Goal: Information Seeking & Learning: Learn about a topic

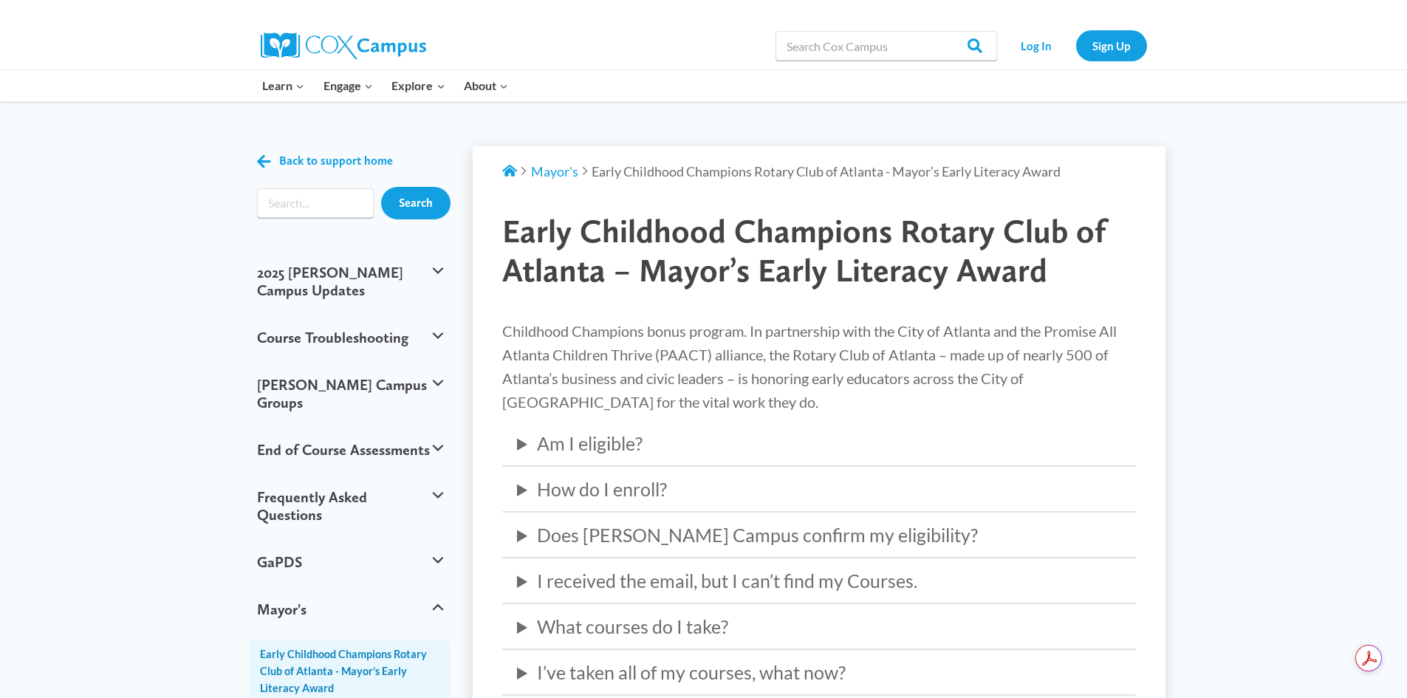
click at [1266, 239] on div "Back to support home Search 2025 [PERSON_NAME] Campus Updates When Will the [PE…" at bounding box center [703, 648] width 1407 height 1093
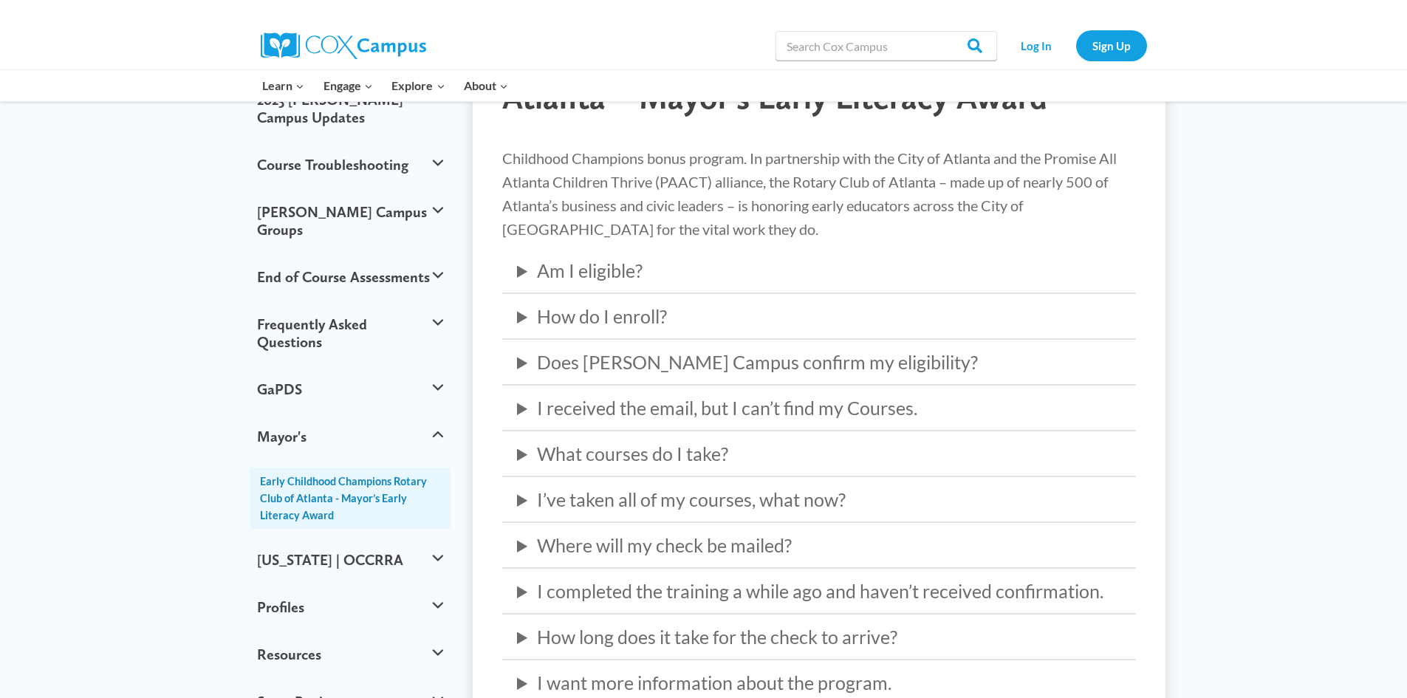
scroll to position [222, 0]
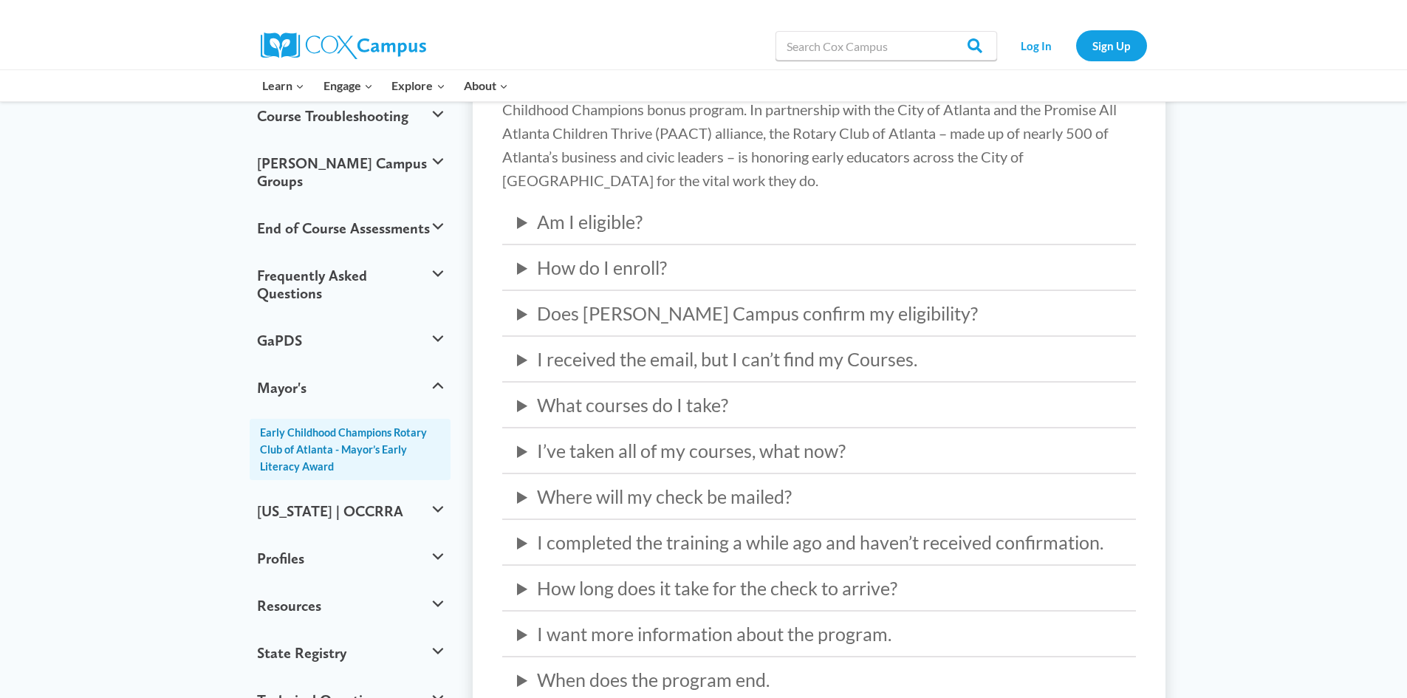
click at [506, 225] on details "Am I eligible? See complete eligibility details at [DOMAIN_NAME]" at bounding box center [819, 222] width 634 height 30
click at [543, 225] on summary "Am I eligible?" at bounding box center [819, 222] width 604 height 30
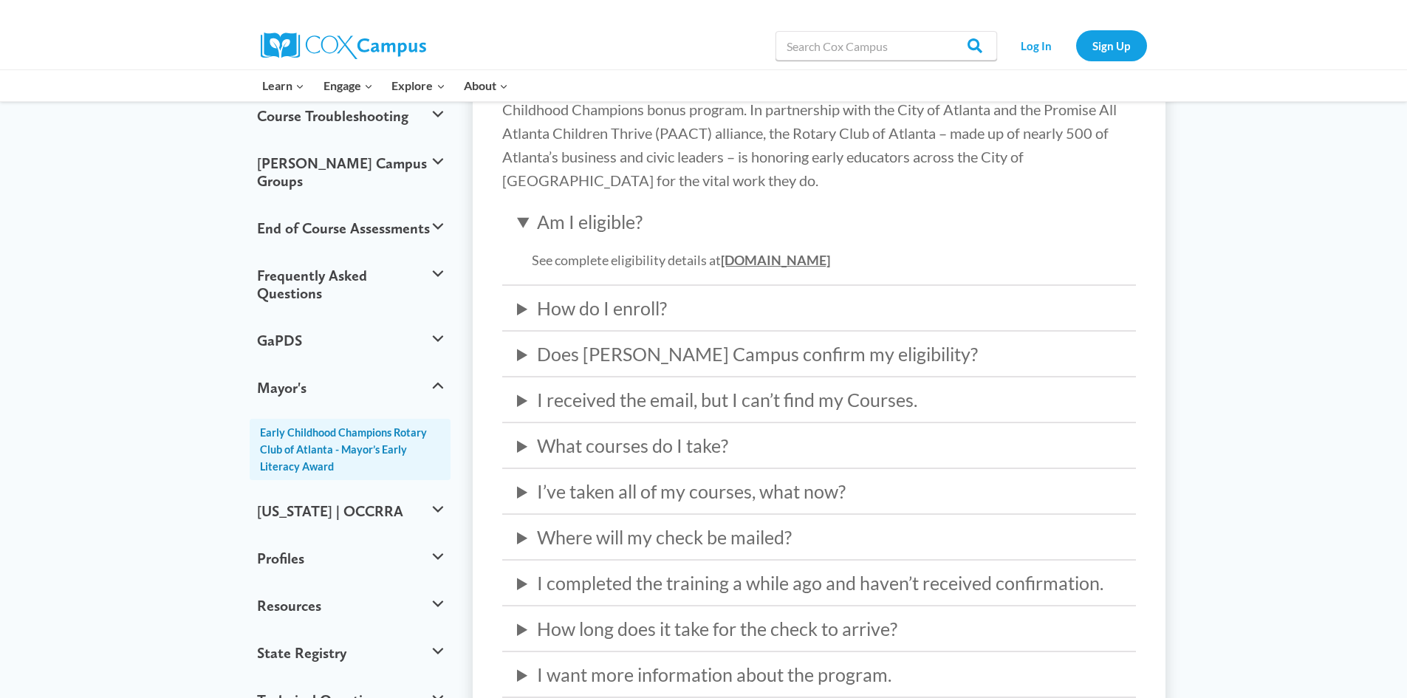
click at [621, 312] on summary "How do I enroll?" at bounding box center [819, 308] width 604 height 30
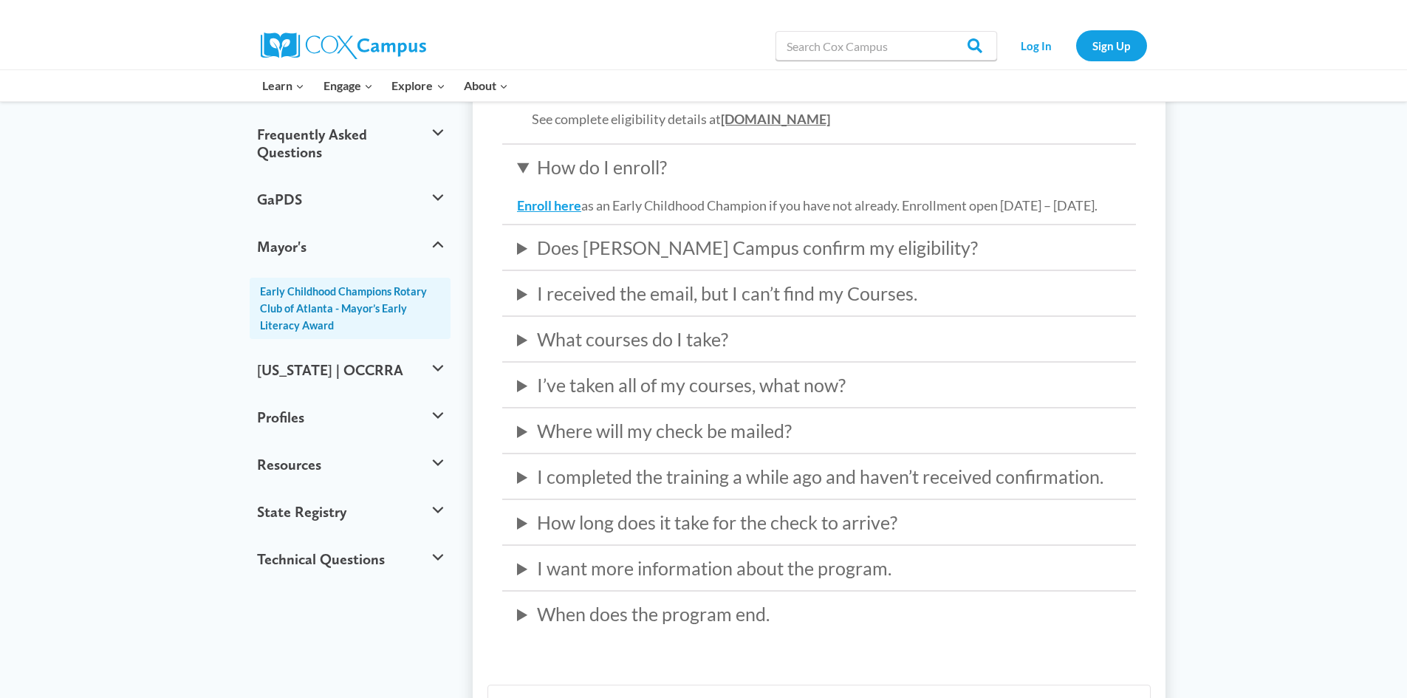
scroll to position [369, 0]
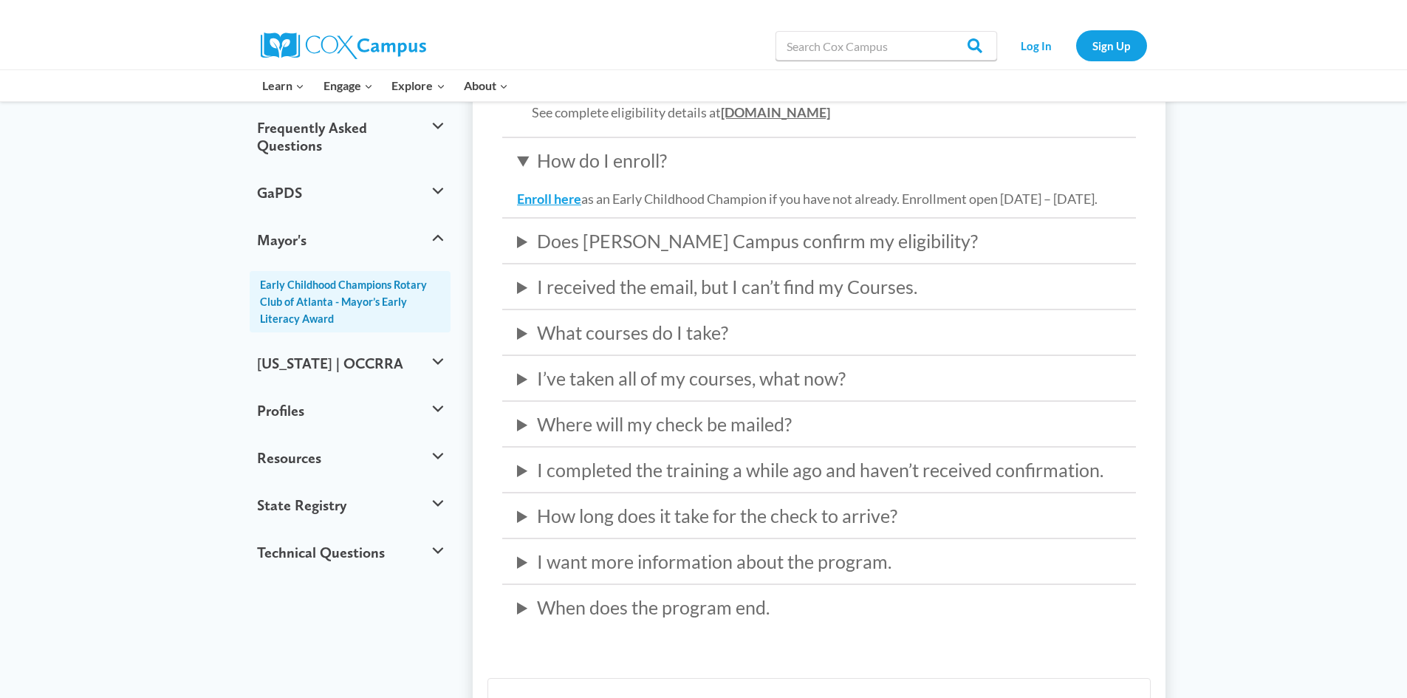
click at [613, 256] on summary "Does [PERSON_NAME] Campus confirm my eligibility?" at bounding box center [819, 241] width 604 height 30
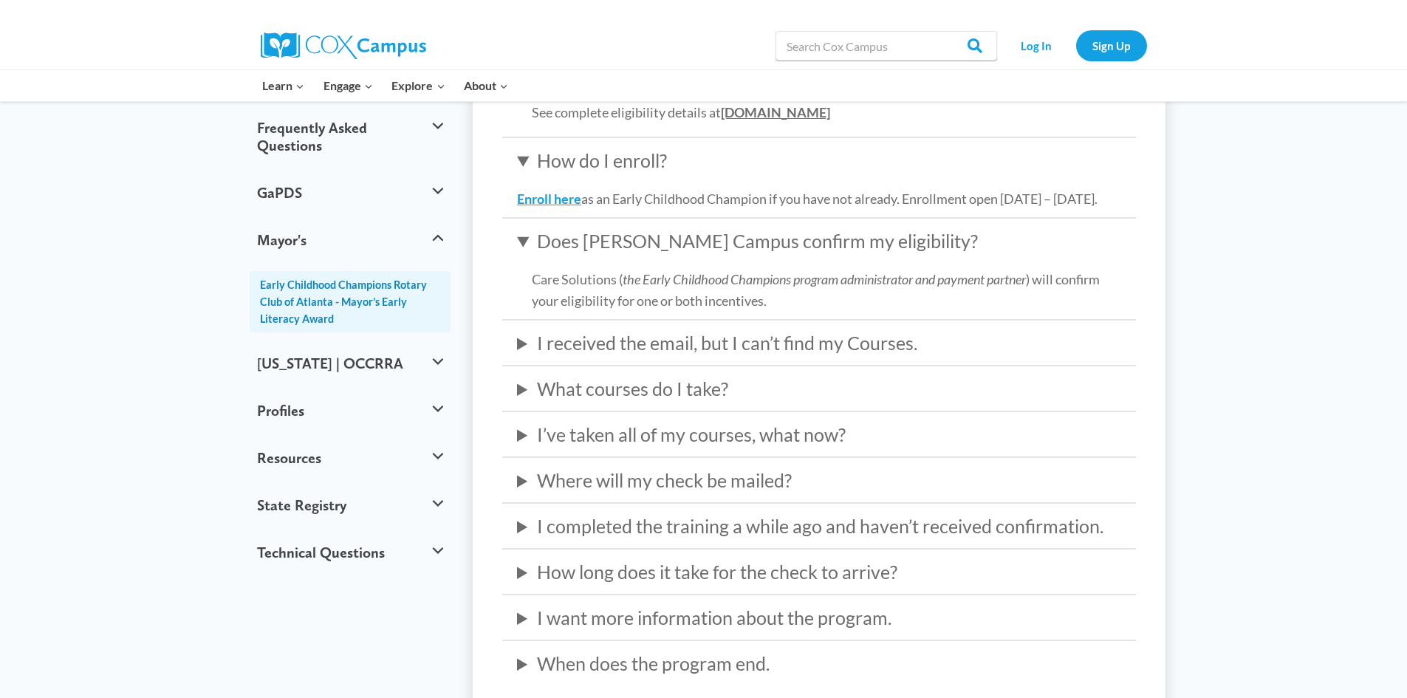
click at [648, 358] on summary "I received the email, but I can’t find my Courses." at bounding box center [819, 343] width 604 height 30
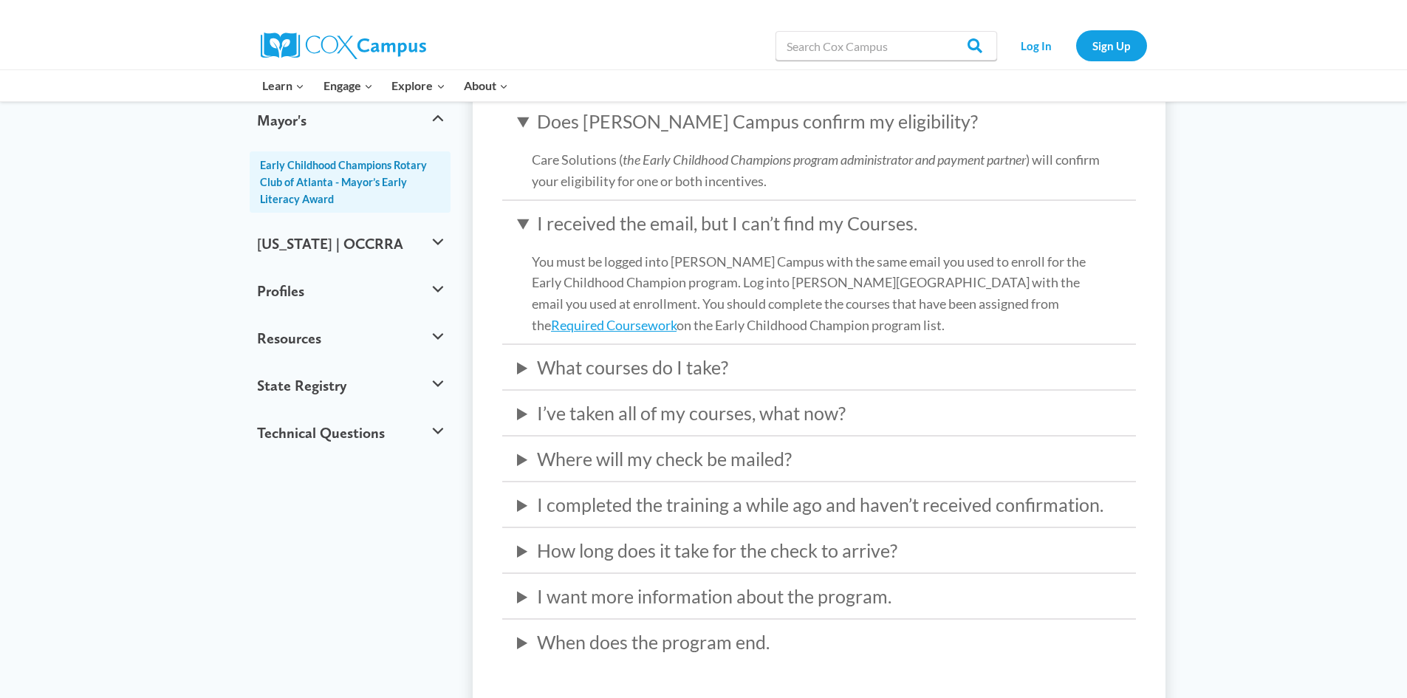
scroll to position [517, 0]
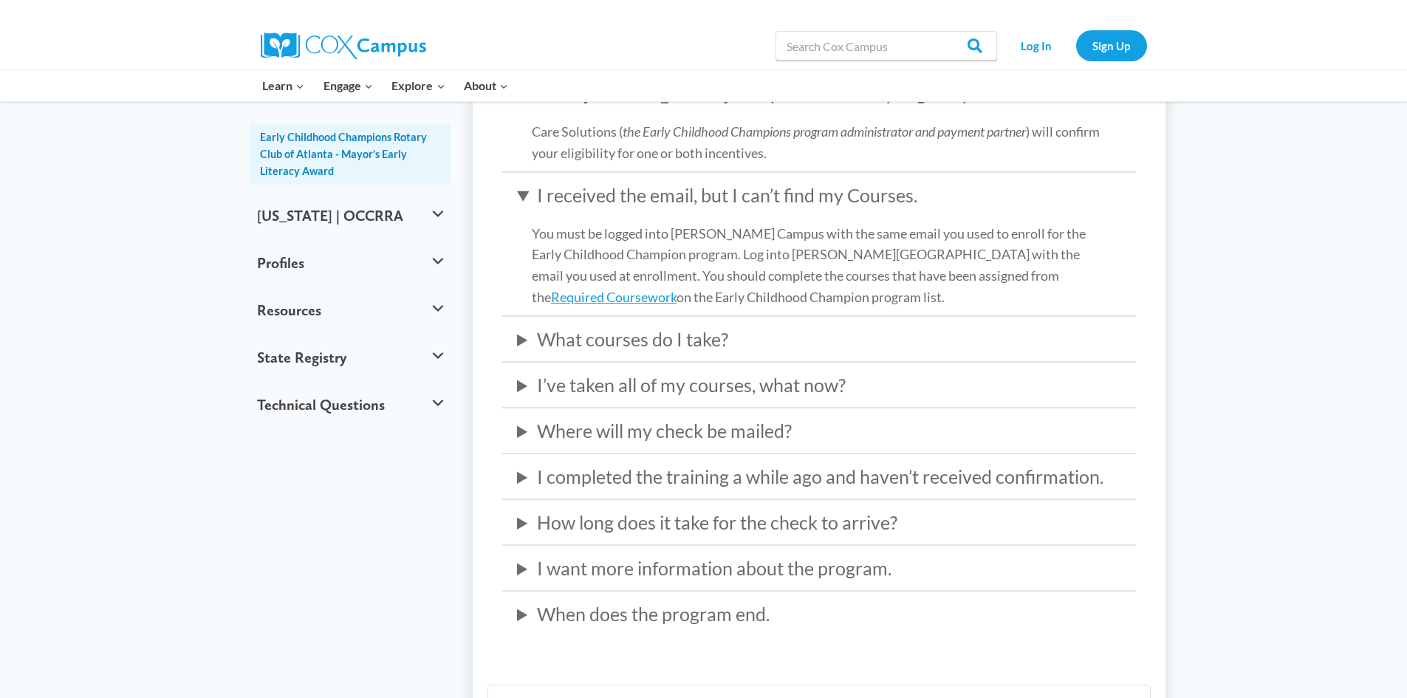
click at [648, 354] on summary "What courses do I take?" at bounding box center [819, 339] width 604 height 30
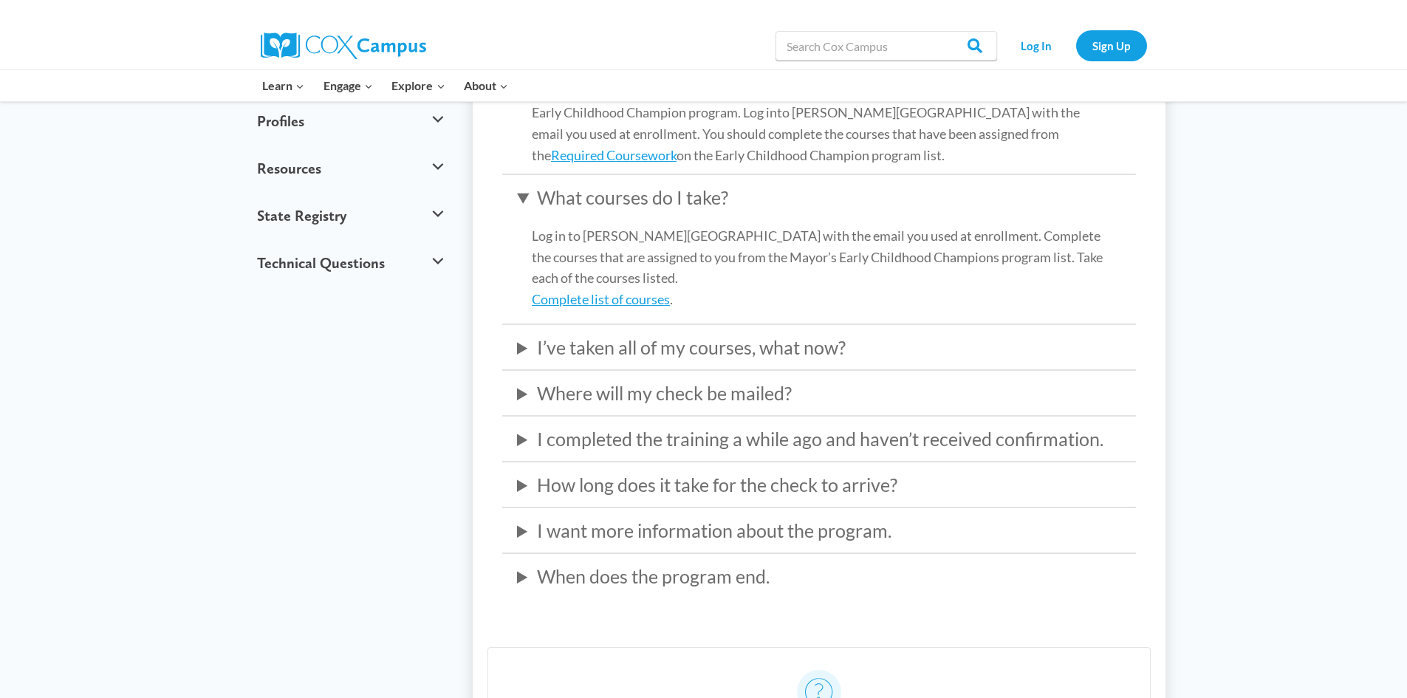
scroll to position [665, 0]
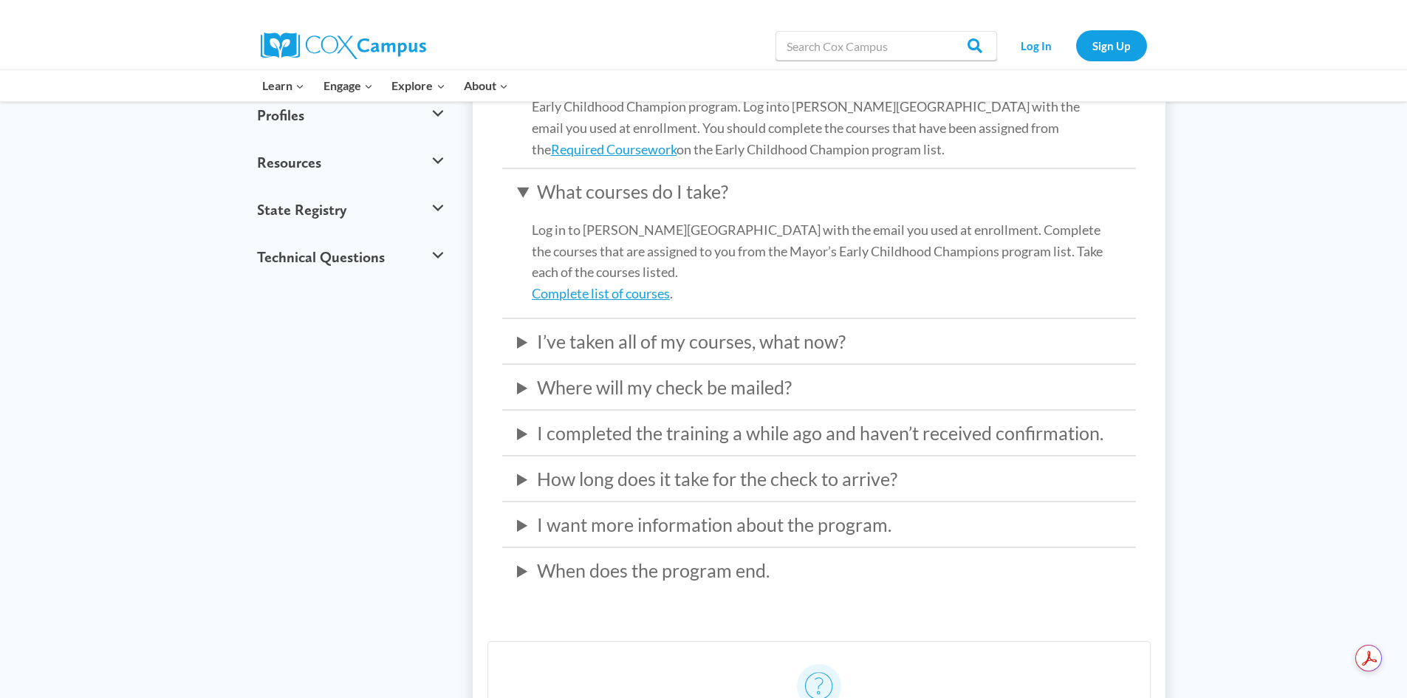
click at [737, 483] on div "Childhood Champions bonus program. In partnership with the City of Atlanta and …" at bounding box center [819, 119] width 634 height 931
click at [720, 494] on summary "How long does it take for the check to arrive?" at bounding box center [819, 479] width 604 height 30
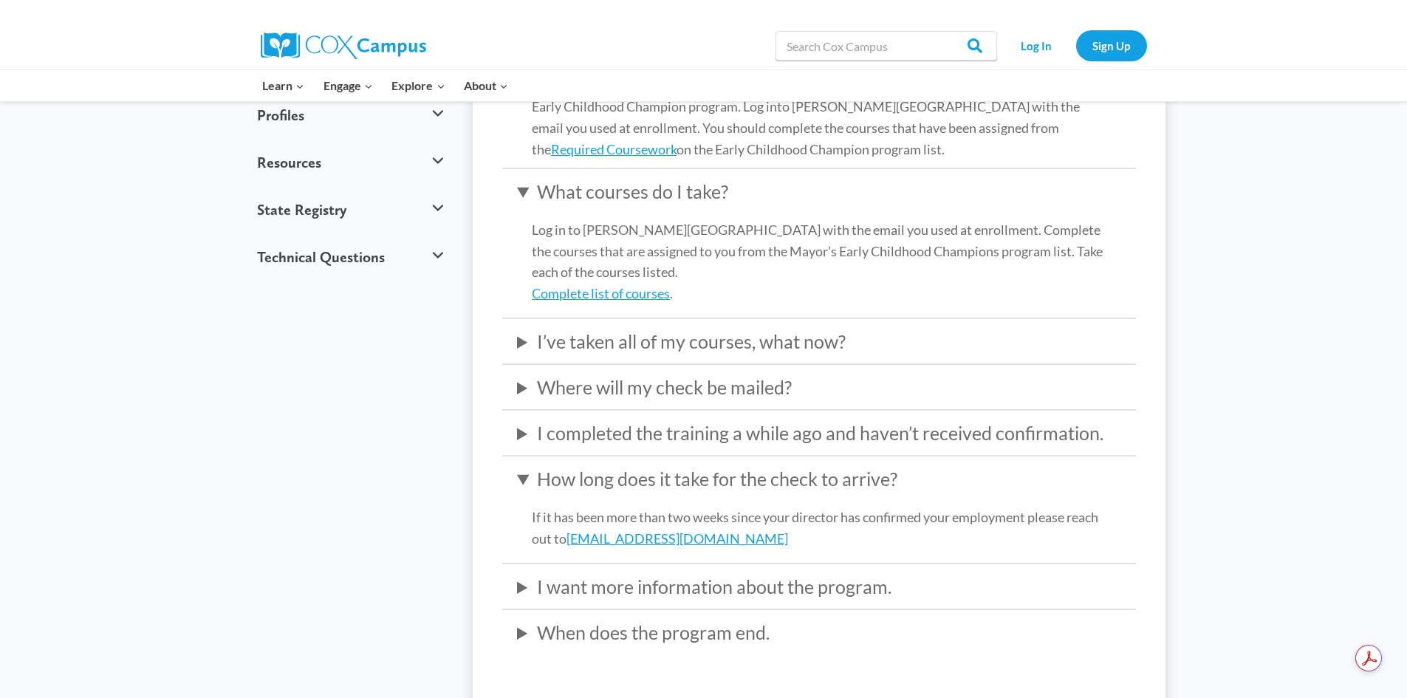
click at [734, 601] on summary "I want more information about the program." at bounding box center [819, 587] width 604 height 30
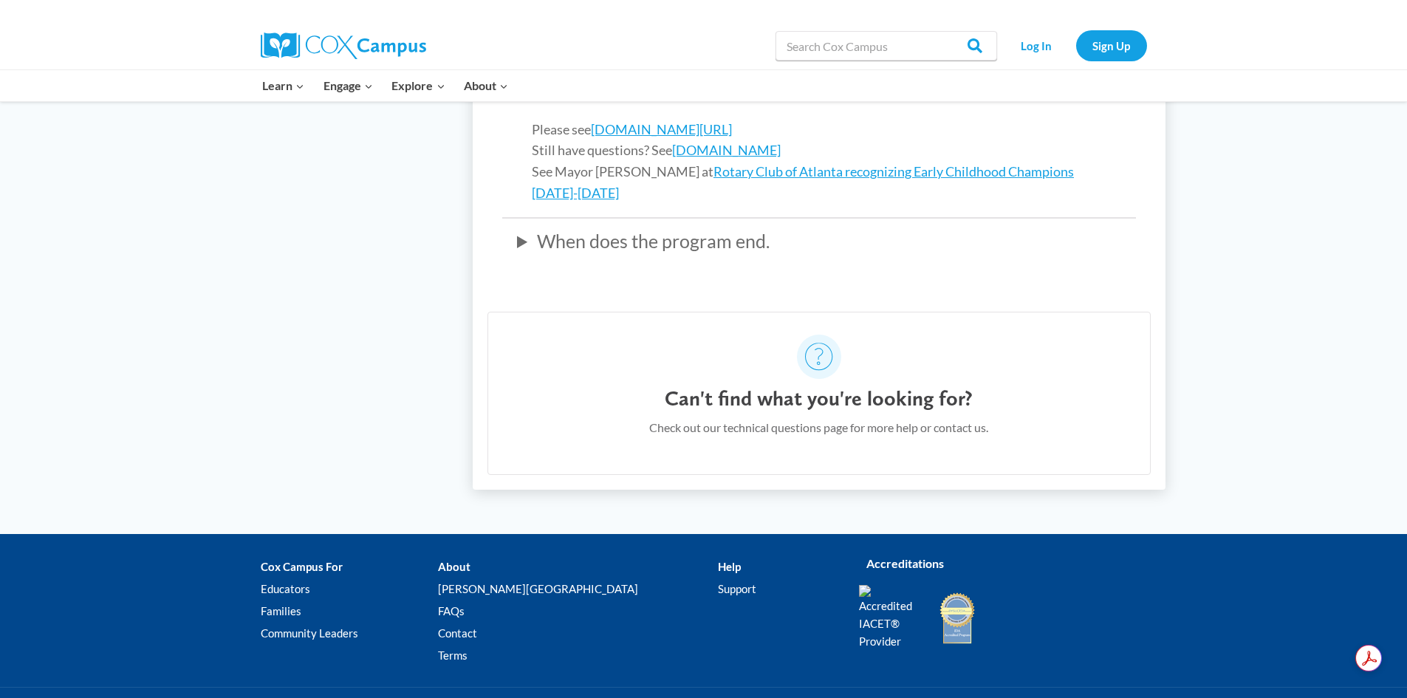
scroll to position [1182, 0]
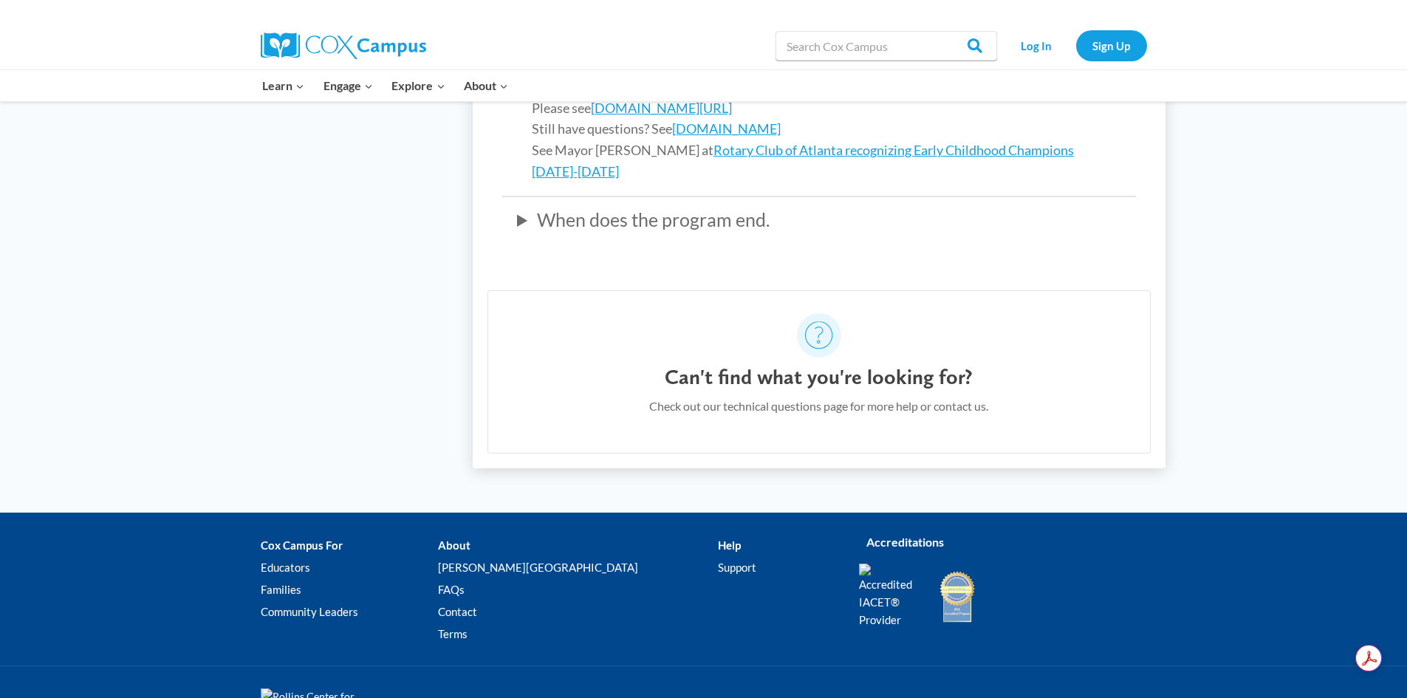
click at [635, 234] on summary "When does the program end." at bounding box center [819, 220] width 604 height 30
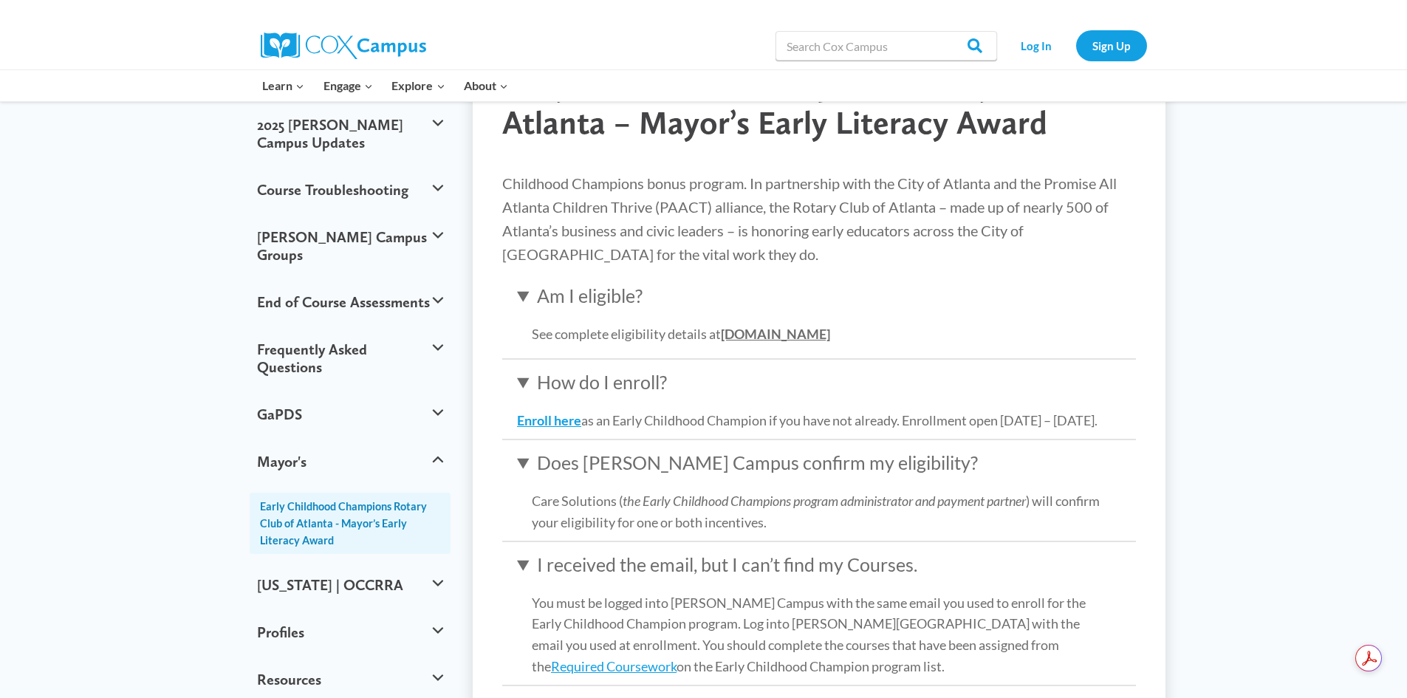
scroll to position [0, 0]
